Goal: Information Seeking & Learning: Learn about a topic

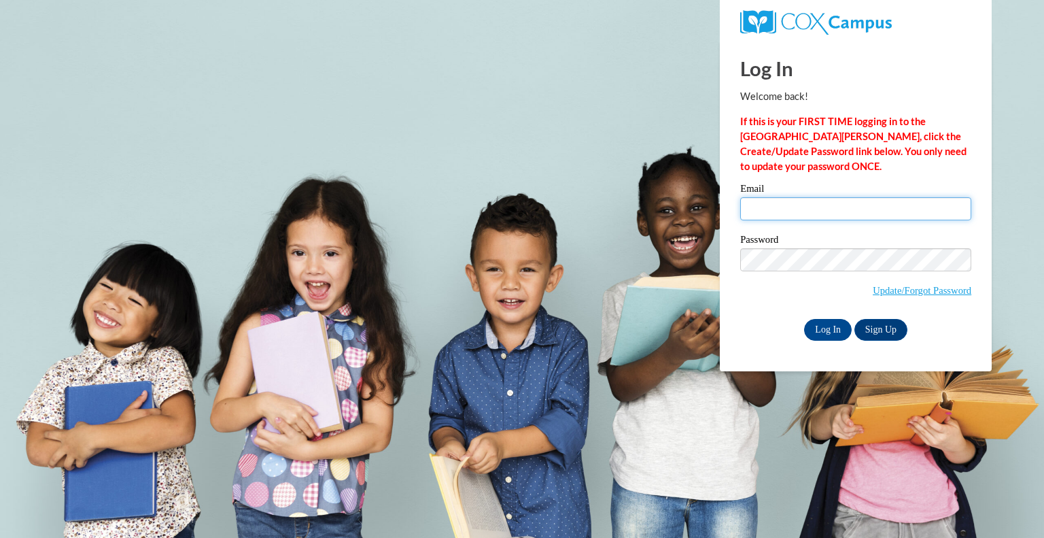
click at [760, 197] on input "Email" at bounding box center [855, 208] width 231 height 23
click at [815, 207] on input "Email" at bounding box center [855, 208] width 231 height 23
type input "[EMAIL_ADDRESS][PERSON_NAME][DOMAIN_NAME]"
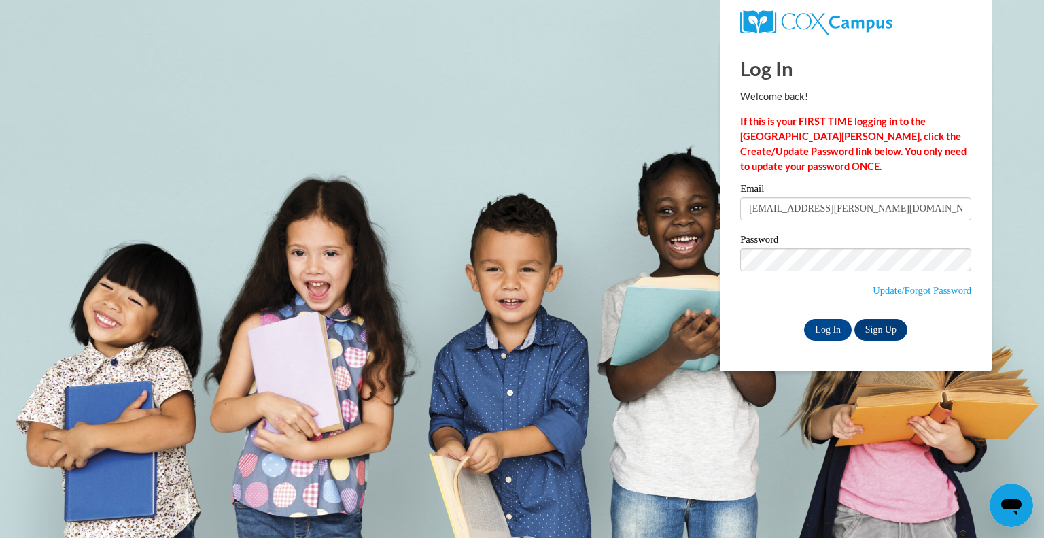
click at [815, 207] on input "[EMAIL_ADDRESS][PERSON_NAME][DOMAIN_NAME]" at bounding box center [855, 208] width 231 height 23
click at [794, 340] on div "Log In Welcome back! If this is your FIRST TIME logging in to the [GEOGRAPHIC_D…" at bounding box center [855, 206] width 292 height 330
click at [832, 328] on input "Log In" at bounding box center [828, 330] width 48 height 22
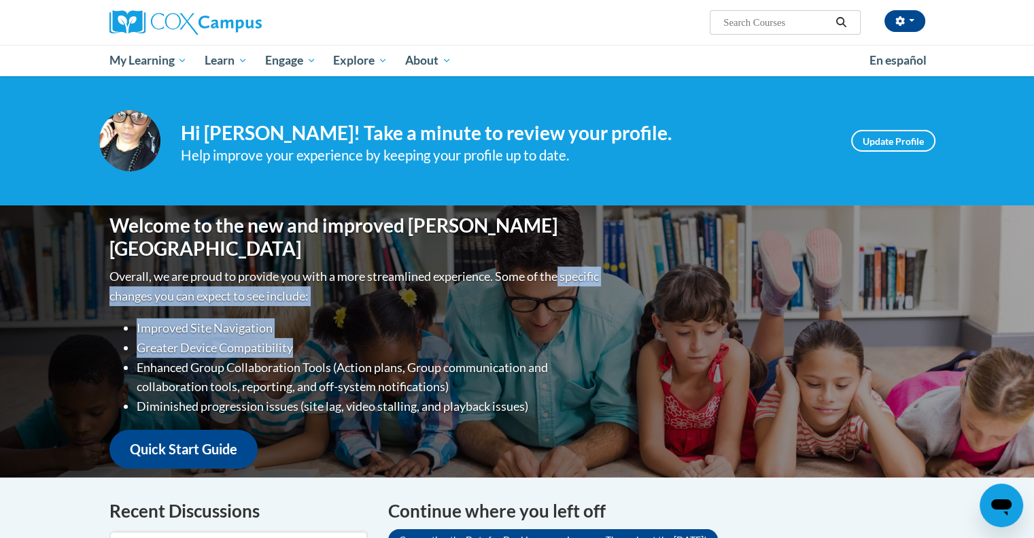
drag, startPoint x: 0, startPoint y: 0, endPoint x: 665, endPoint y: 213, distance: 698.7
click at [665, 213] on div "Welcome to the new and improved Cox Campus Overall, we are proud to provide you…" at bounding box center [517, 341] width 856 height 272
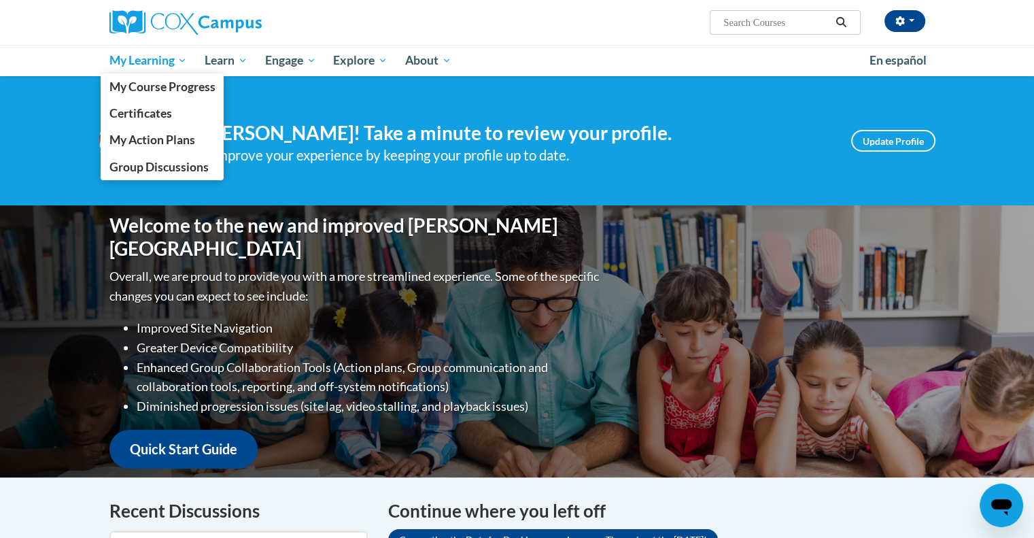
click at [141, 63] on span "My Learning" at bounding box center [148, 60] width 78 height 16
click at [152, 84] on span "My Course Progress" at bounding box center [162, 87] width 106 height 14
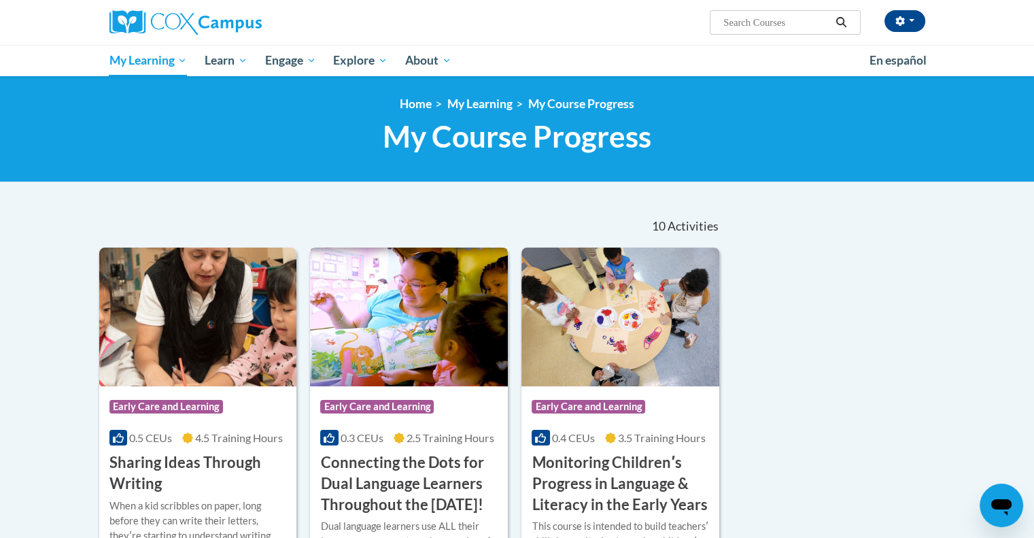
click at [419, 332] on img at bounding box center [409, 316] width 198 height 139
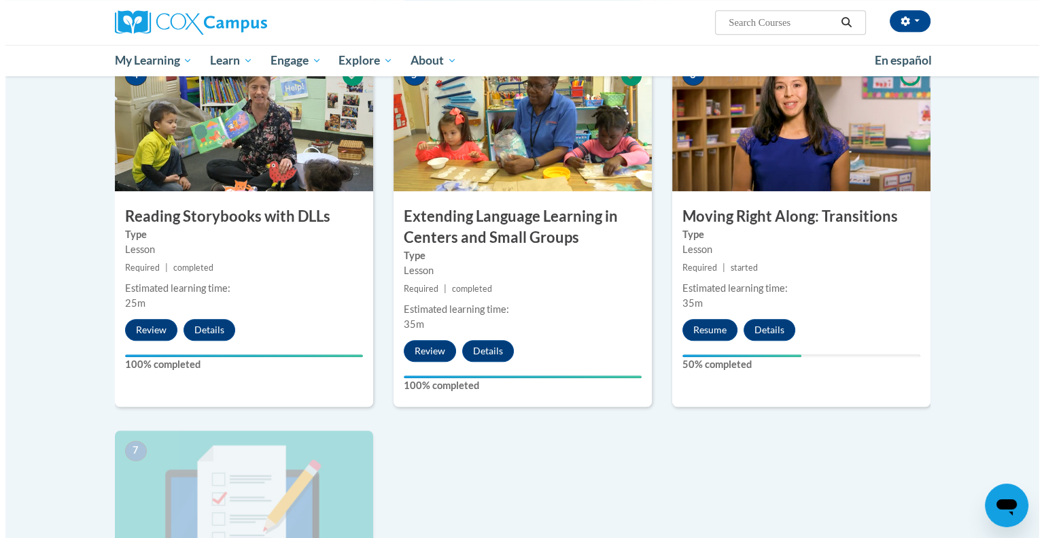
scroll to position [725, 0]
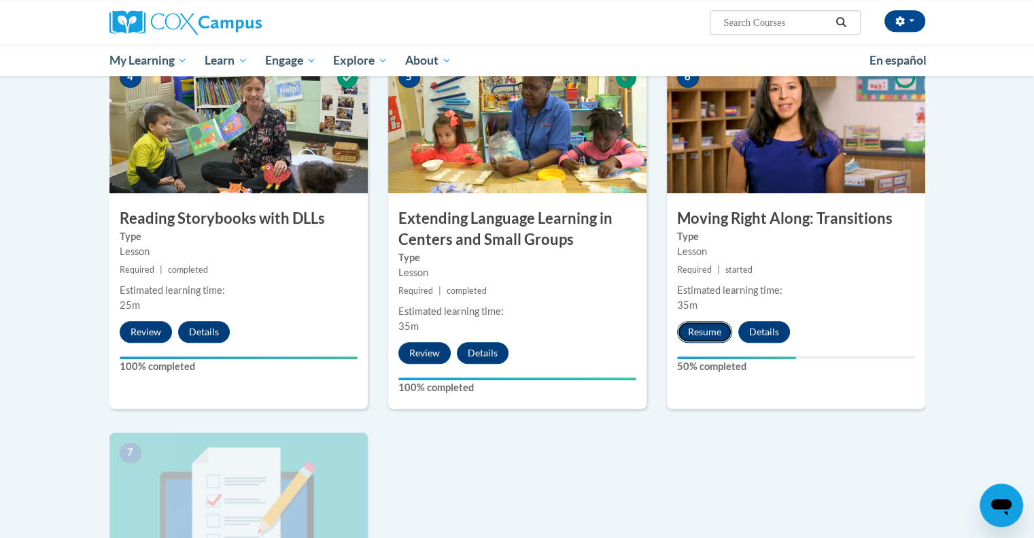
click at [716, 328] on button "Resume" at bounding box center [704, 332] width 55 height 22
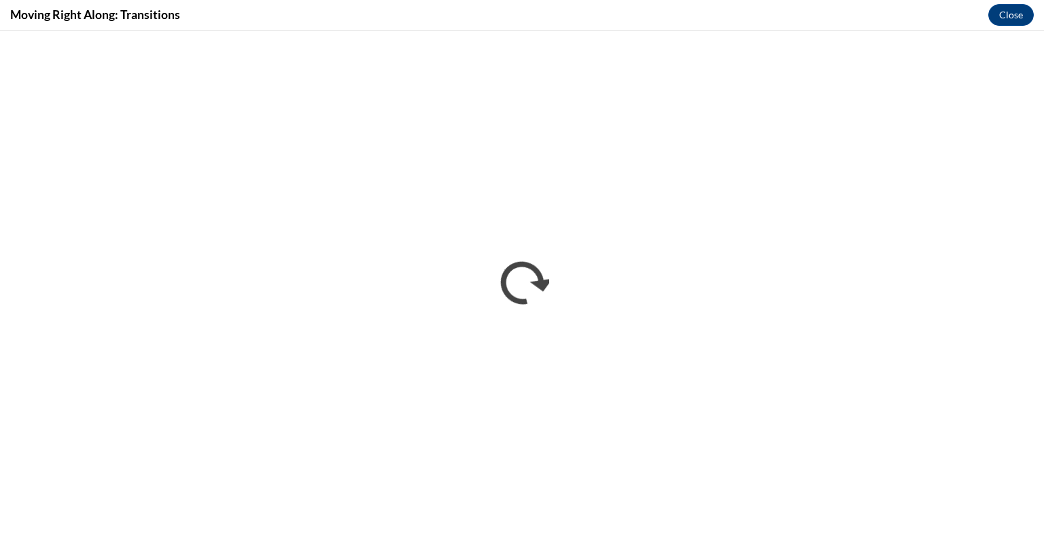
scroll to position [0, 0]
